Goal: Transaction & Acquisition: Purchase product/service

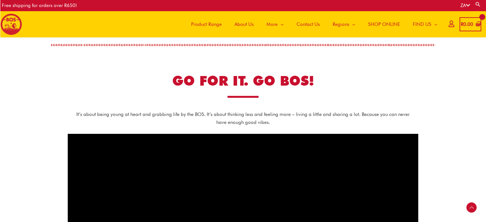
scroll to position [317, 0]
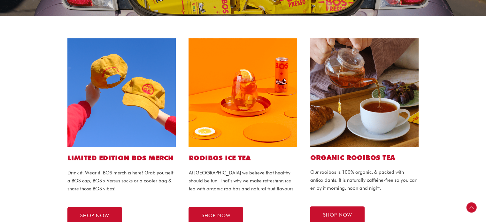
scroll to position [192, 0]
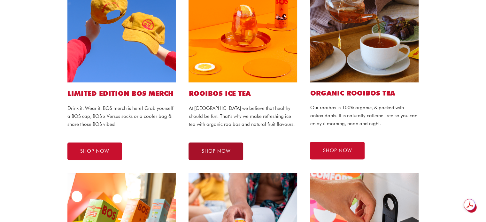
click at [227, 147] on link "SHOP NOW" at bounding box center [215, 151] width 55 height 18
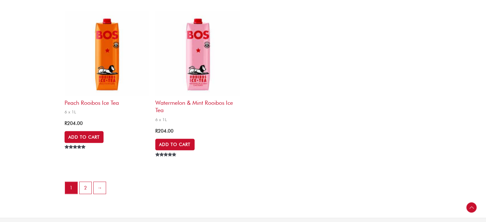
scroll to position [1374, 0]
